Goal: Task Accomplishment & Management: Use online tool/utility

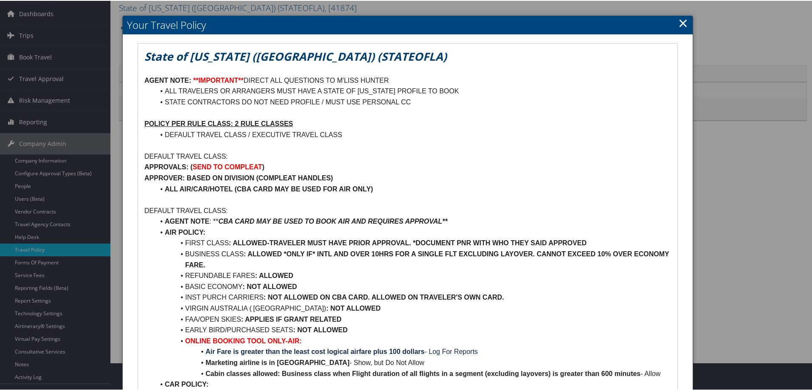
scroll to position [42, 0]
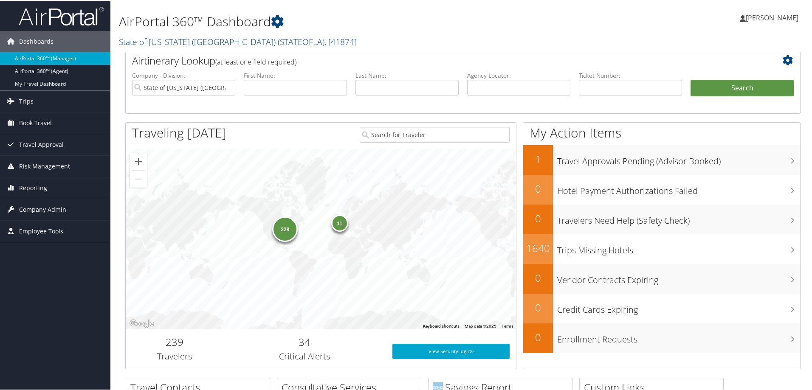
click at [35, 210] on span "Company Admin" at bounding box center [42, 208] width 47 height 21
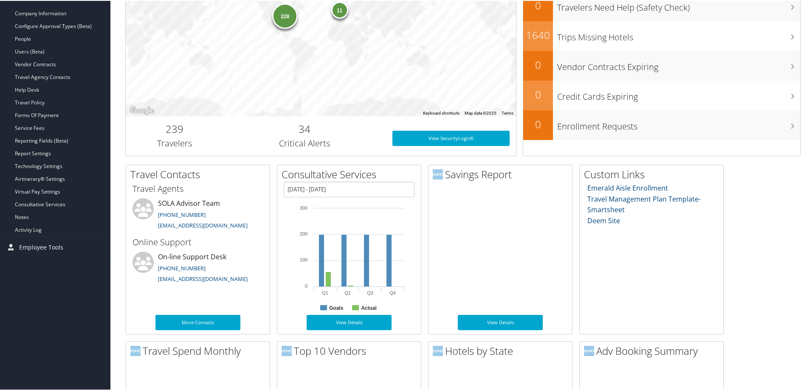
scroll to position [255, 0]
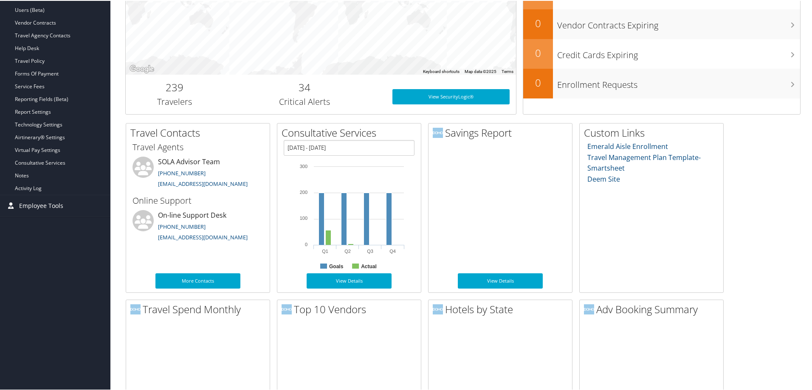
click at [48, 208] on span "Employee Tools" at bounding box center [41, 204] width 44 height 21
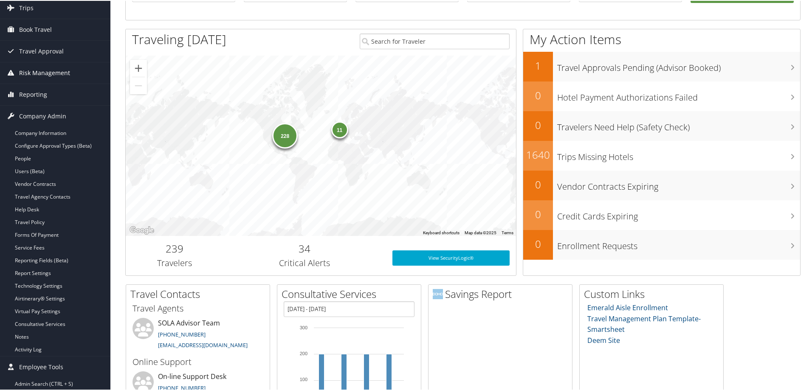
scroll to position [85, 0]
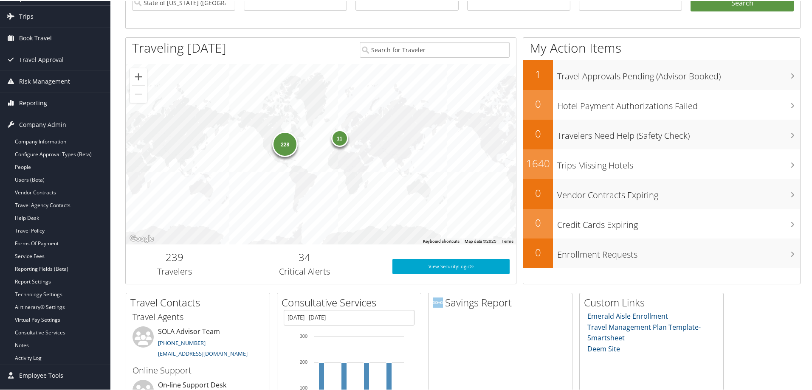
click at [41, 105] on span "Reporting" at bounding box center [33, 102] width 28 height 21
click at [41, 106] on span "Reporting" at bounding box center [33, 102] width 28 height 21
click at [50, 82] on span "Risk Management" at bounding box center [44, 80] width 51 height 21
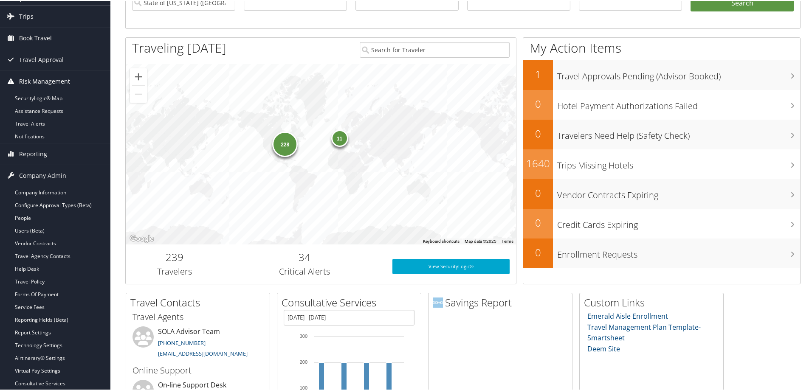
click at [50, 82] on span "Risk Management" at bounding box center [44, 80] width 51 height 21
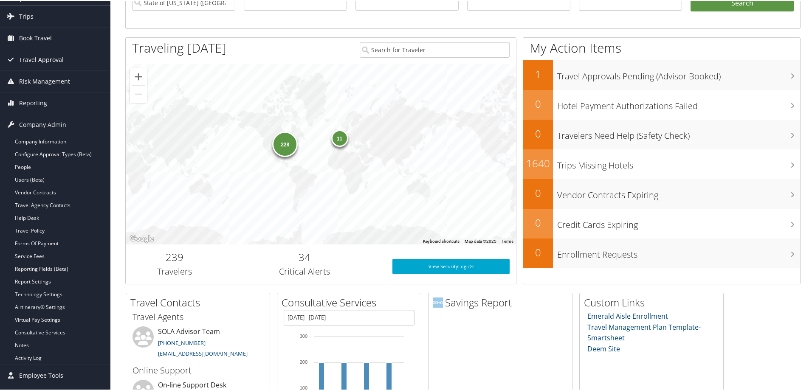
click at [46, 60] on span "Travel Approval" at bounding box center [41, 58] width 45 height 21
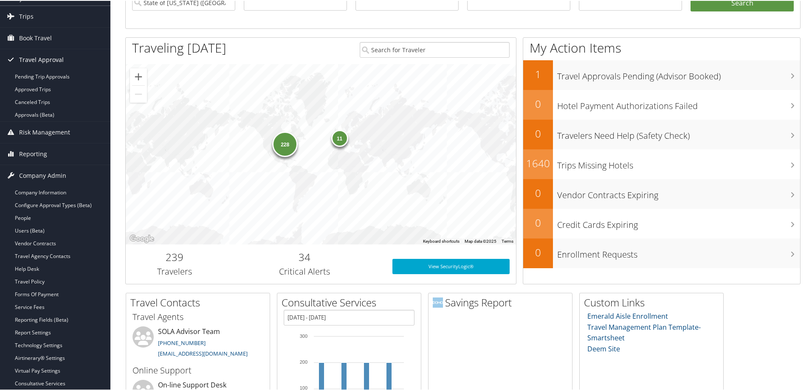
click at [46, 60] on span "Travel Approval" at bounding box center [41, 58] width 45 height 21
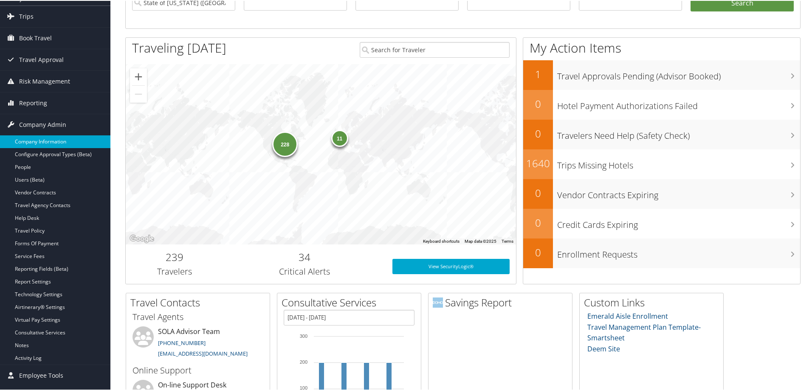
click at [55, 142] on link "Company Information" at bounding box center [55, 141] width 110 height 13
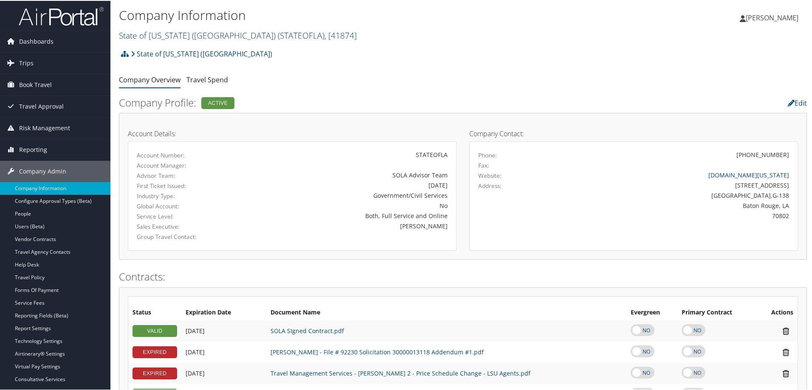
click at [278, 32] on span "( STATEOFLA )" at bounding box center [301, 34] width 47 height 11
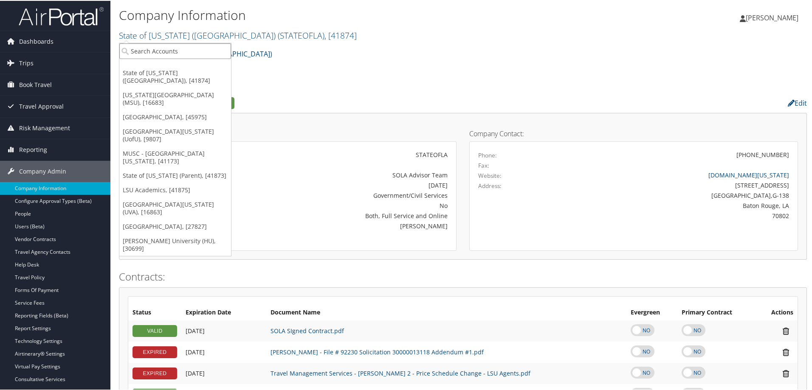
click at [193, 53] on input "search" at bounding box center [175, 50] width 112 height 16
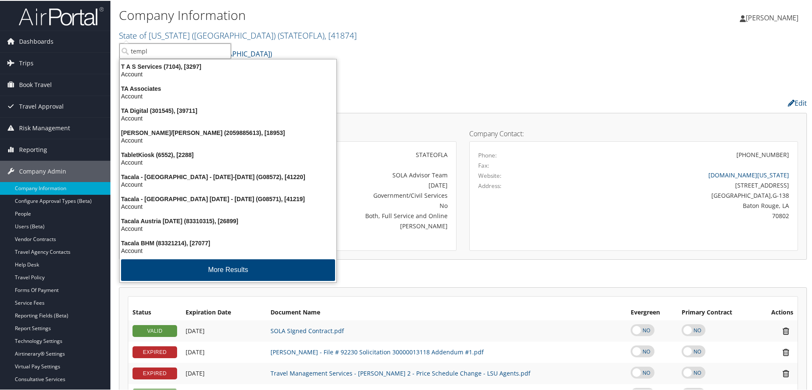
type input "temple"
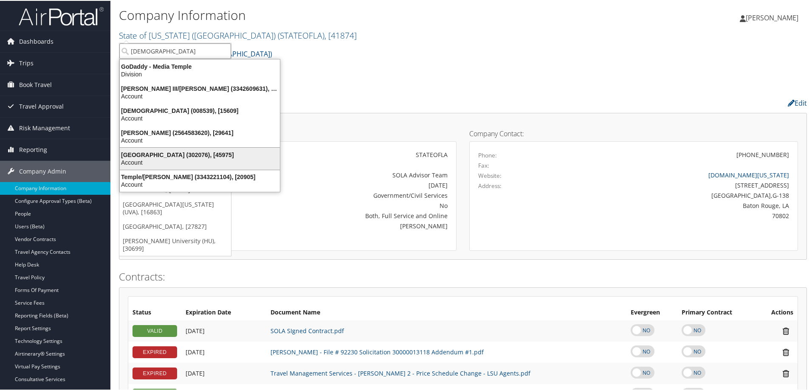
click at [220, 157] on div "Temple University (302076), [45975]" at bounding box center [200, 154] width 170 height 8
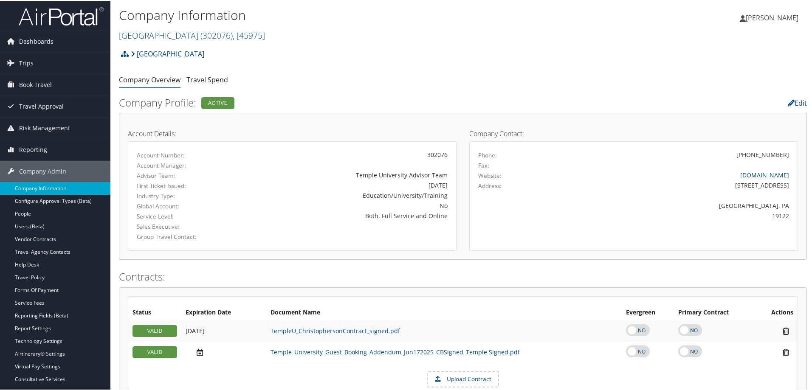
scroll to position [42, 0]
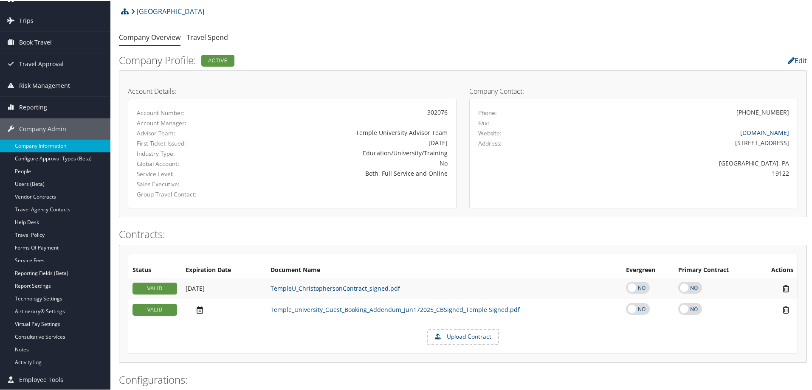
click at [212, 59] on div "Active" at bounding box center [217, 60] width 33 height 12
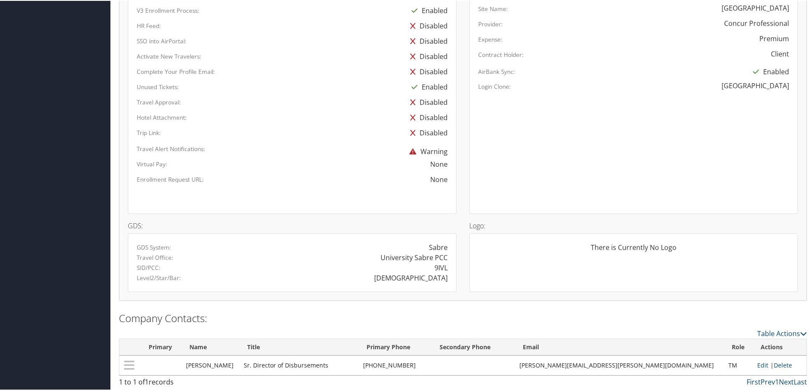
scroll to position [468, 0]
click at [757, 364] on link "Edit" at bounding box center [762, 364] width 11 height 8
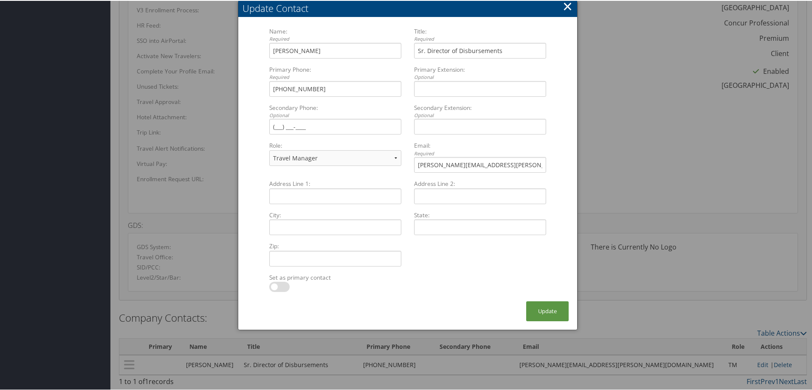
click at [565, 4] on button "×" at bounding box center [568, 5] width 10 height 17
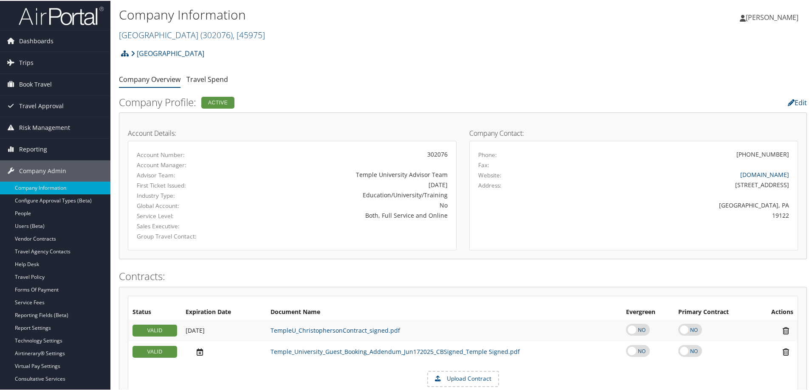
scroll to position [0, 0]
click at [64, 316] on link "Reporting Fields (Beta)" at bounding box center [55, 315] width 110 height 13
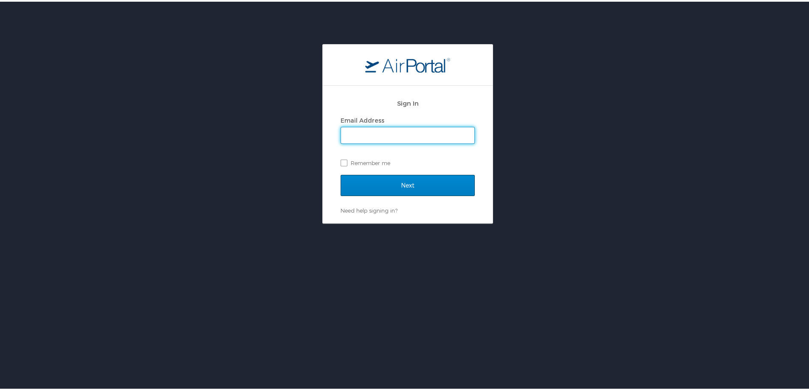
type input "jessica.girard@cbtravel.com"
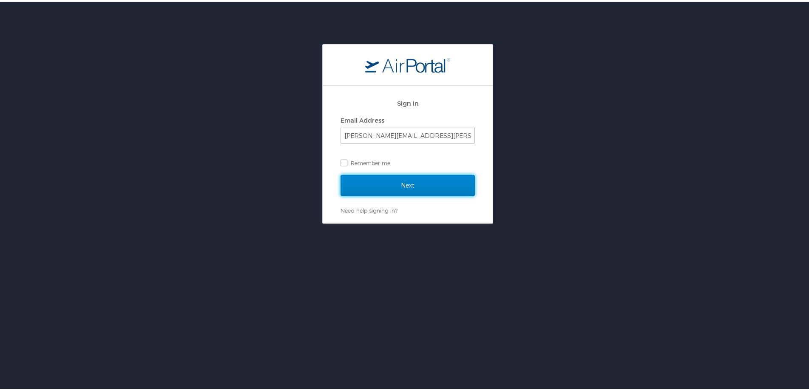
click at [405, 183] on input "Next" at bounding box center [408, 183] width 134 height 21
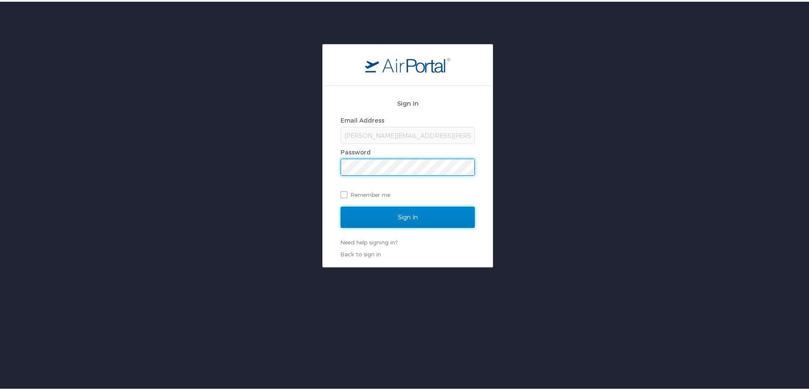
click at [392, 217] on input "Sign In" at bounding box center [408, 215] width 134 height 21
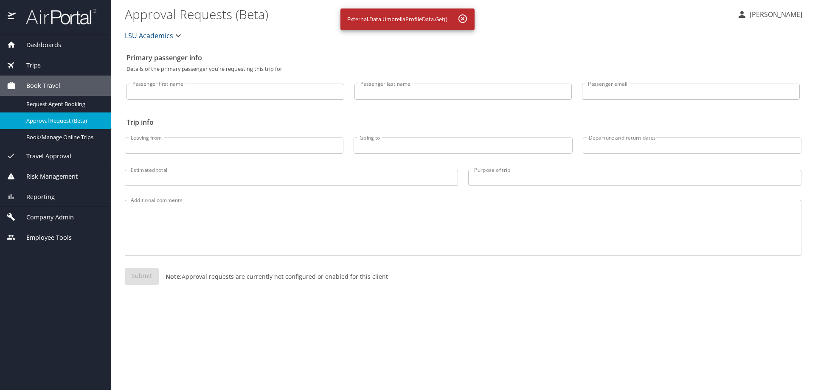
click at [41, 197] on span "Reporting" at bounding box center [35, 196] width 39 height 9
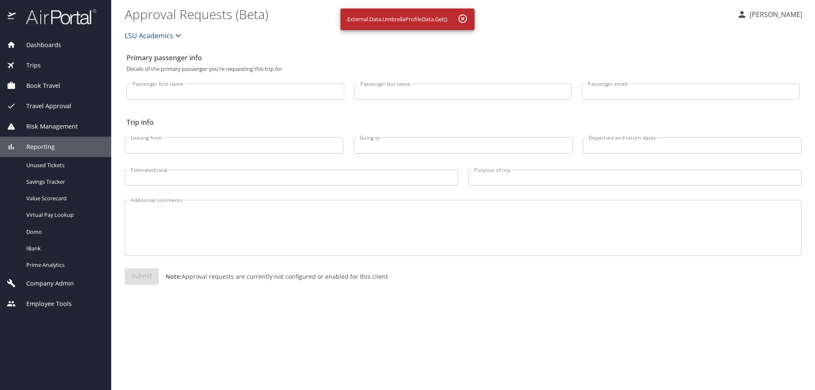
click at [33, 290] on div "Company Admin" at bounding box center [55, 283] width 111 height 20
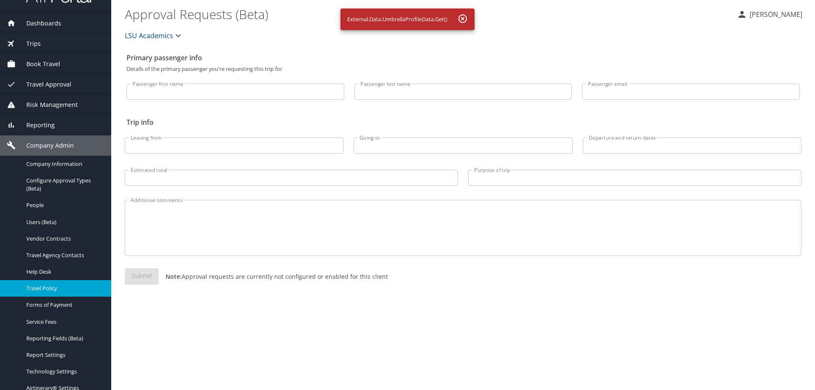
scroll to position [42, 0]
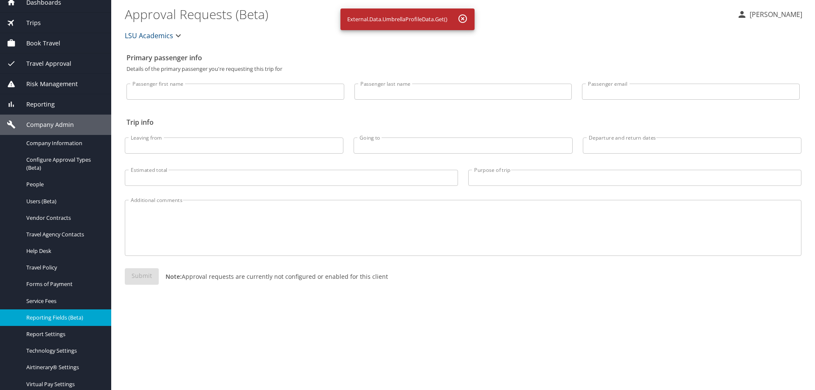
click at [54, 316] on span "Reporting Fields (Beta)" at bounding box center [63, 318] width 75 height 8
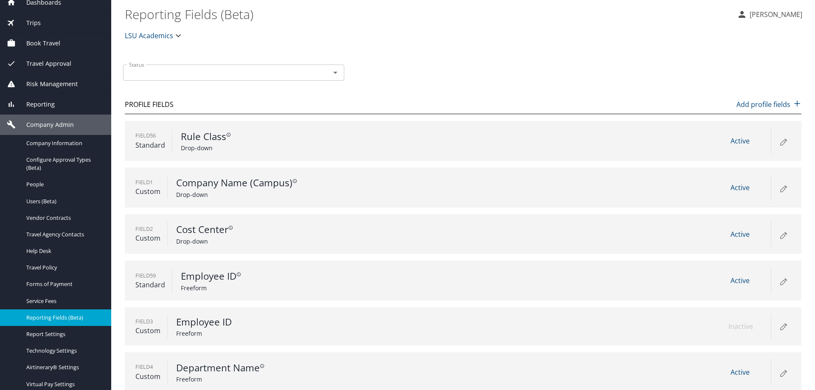
click at [177, 35] on icon "button" at bounding box center [178, 36] width 10 height 10
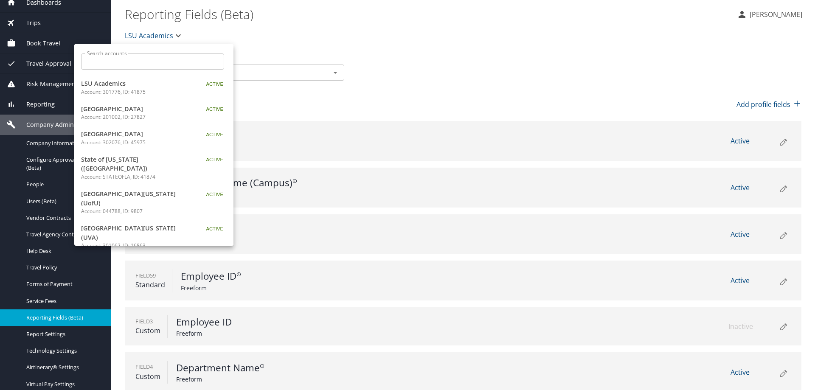
click at [160, 138] on span "[GEOGRAPHIC_DATA]" at bounding box center [134, 134] width 106 height 9
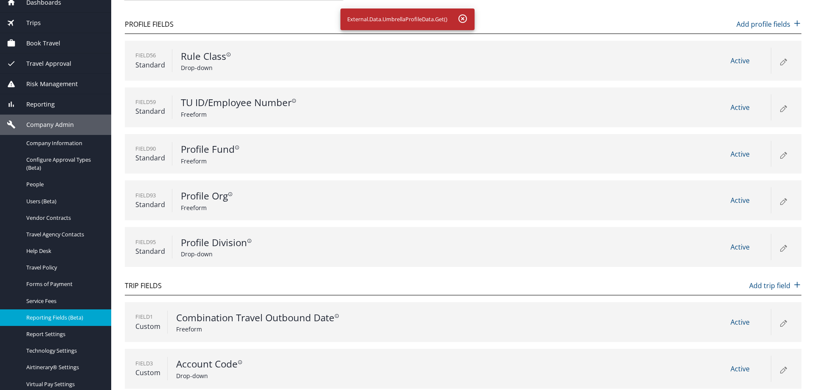
scroll to position [85, 0]
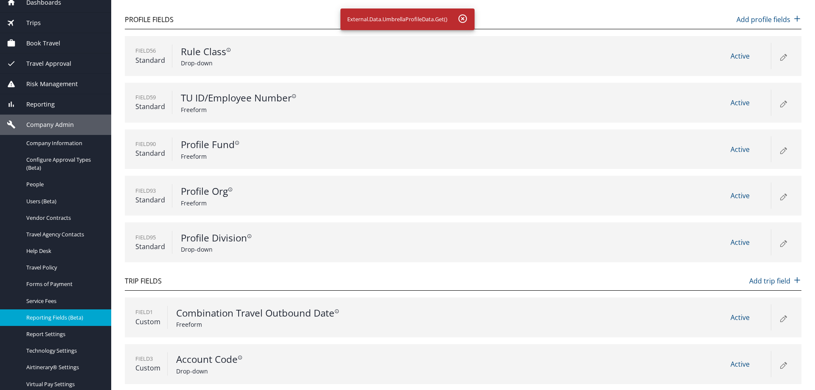
click at [476, 141] on div "Field 90 Standard Profile Fund Freeform Active" at bounding box center [463, 150] width 677 height 40
click at [485, 153] on div "Field 90 Standard Profile Fund Freeform Active" at bounding box center [463, 150] width 677 height 40
click at [784, 149] on icon at bounding box center [785, 148] width 3 height 3
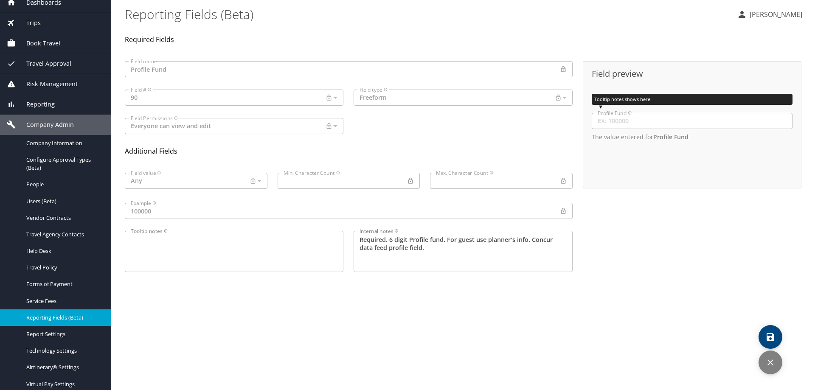
click at [769, 356] on button "discard" at bounding box center [771, 363] width 24 height 24
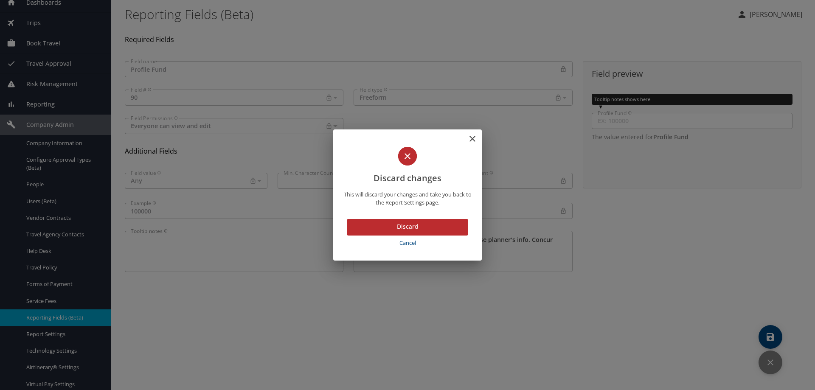
click at [445, 230] on button "Discard" at bounding box center [407, 227] width 121 height 17
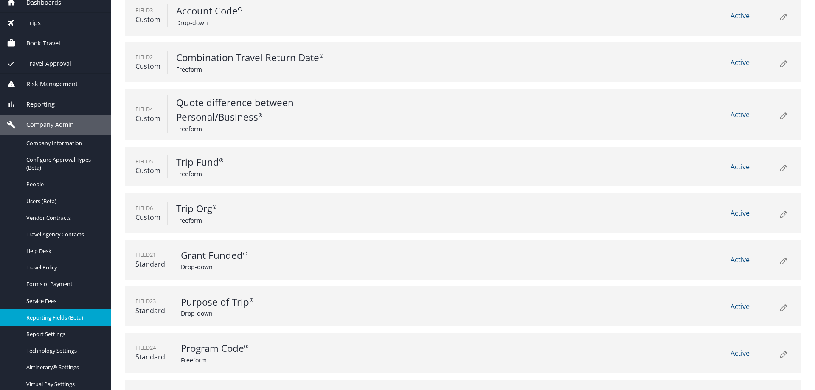
scroll to position [431, 0]
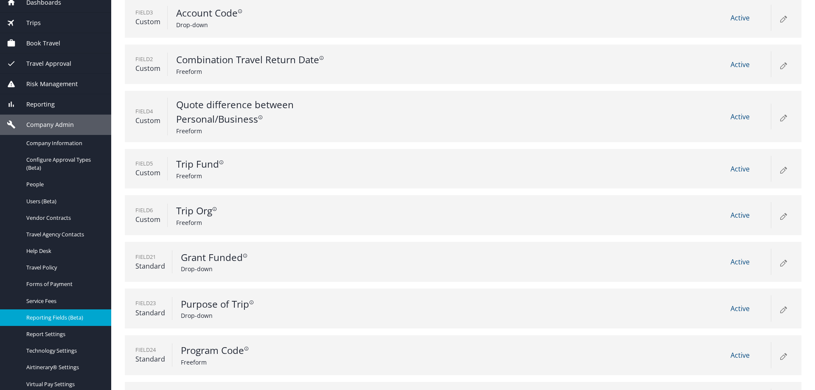
click at [498, 216] on div "Field 6 Custom Trip Org Freeform Active" at bounding box center [463, 215] width 677 height 40
click at [738, 214] on span "Active" at bounding box center [740, 215] width 19 height 9
click at [784, 214] on icon at bounding box center [785, 214] width 3 height 3
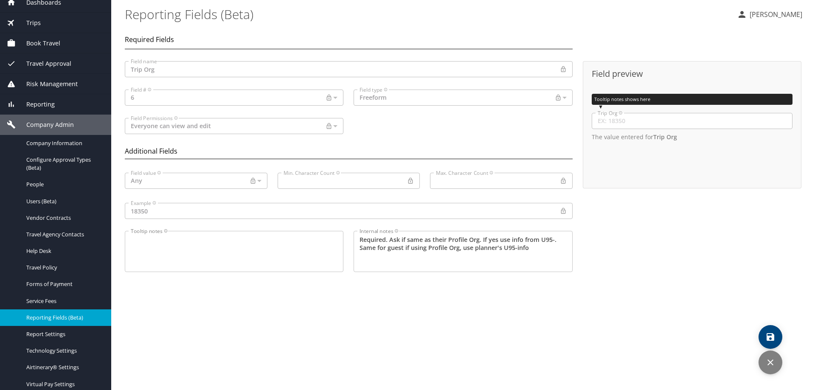
click at [767, 363] on icon "discard" at bounding box center [771, 363] width 10 height 10
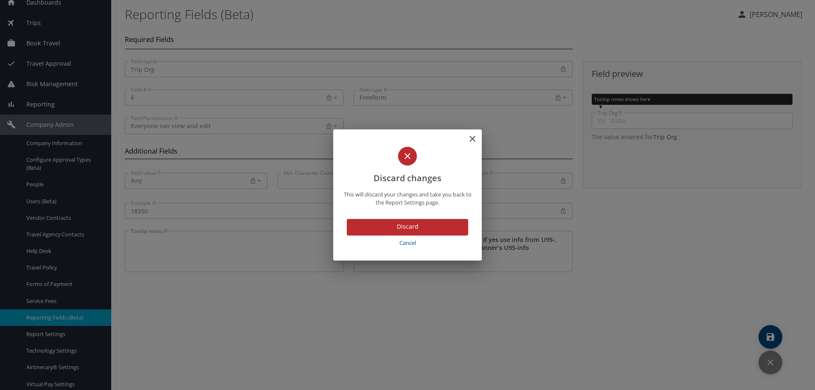
click at [459, 227] on span "Discard" at bounding box center [408, 227] width 108 height 11
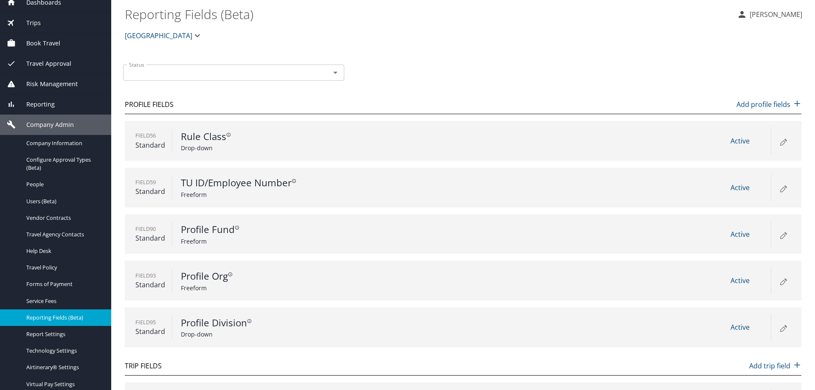
click at [420, 347] on div "Field 95 Standard Profile Division Drop-down Active" at bounding box center [463, 327] width 677 height 40
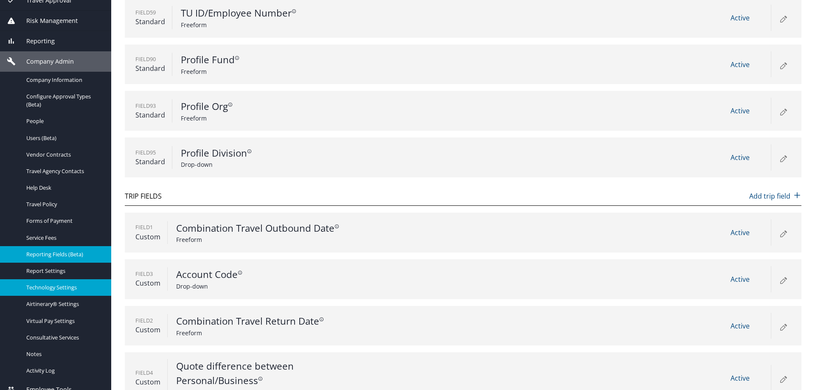
scroll to position [115, 0]
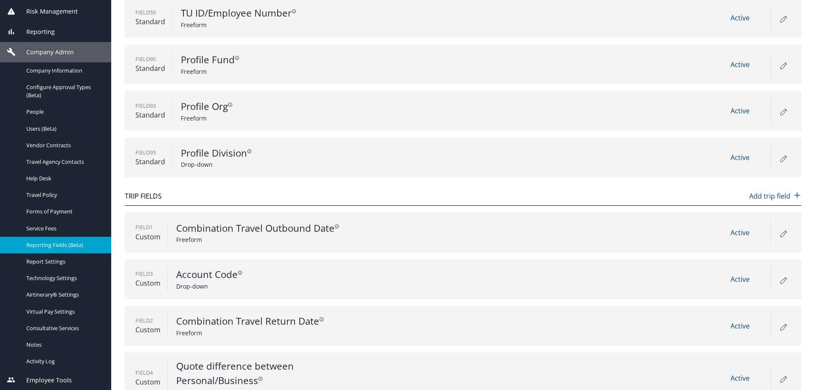
click at [43, 32] on span "Reporting" at bounding box center [35, 31] width 39 height 9
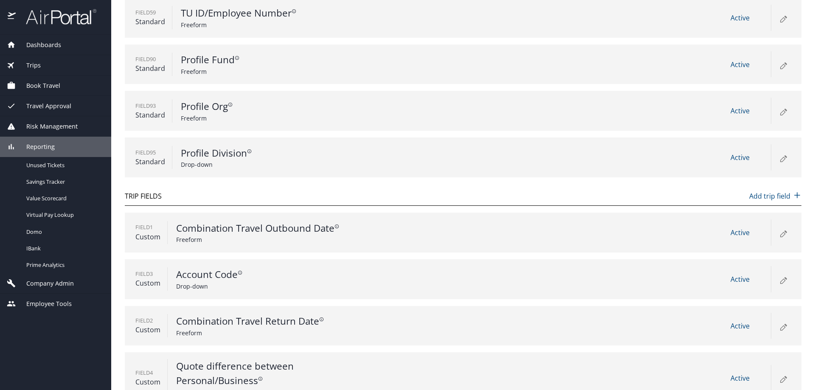
scroll to position [0, 0]
click at [53, 165] on span "Unused Tickets" at bounding box center [63, 165] width 75 height 8
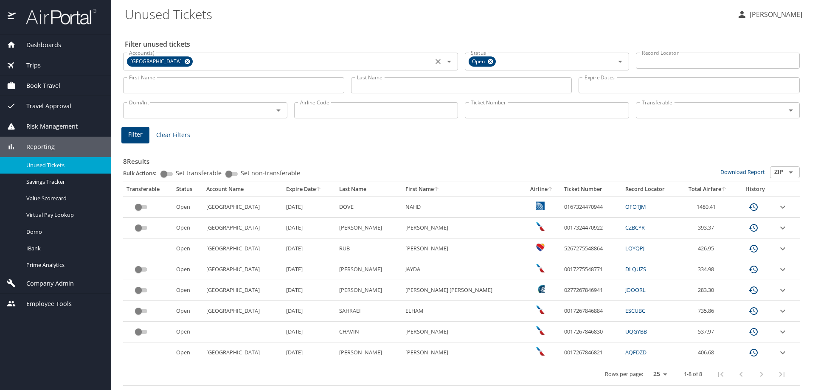
click at [185, 61] on icon at bounding box center [188, 62] width 6 height 6
click at [479, 115] on input "Ticket Number" at bounding box center [547, 110] width 164 height 16
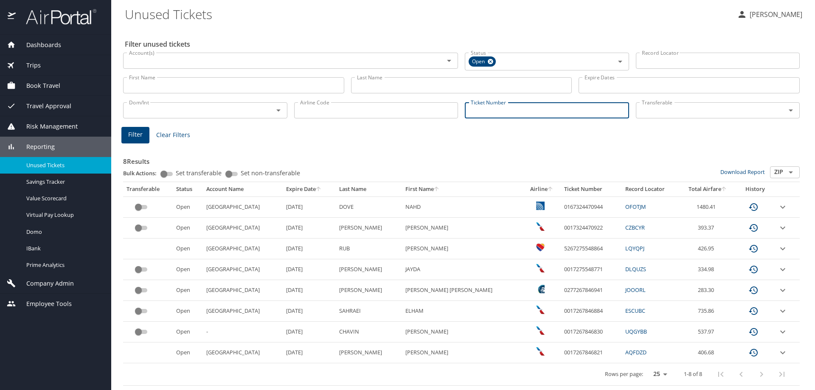
click at [479, 115] on input "Ticket Number" at bounding box center [547, 110] width 164 height 16
type input "0167141518353"
click at [138, 129] on span "Filter" at bounding box center [135, 133] width 14 height 11
